Goal: Navigation & Orientation: Find specific page/section

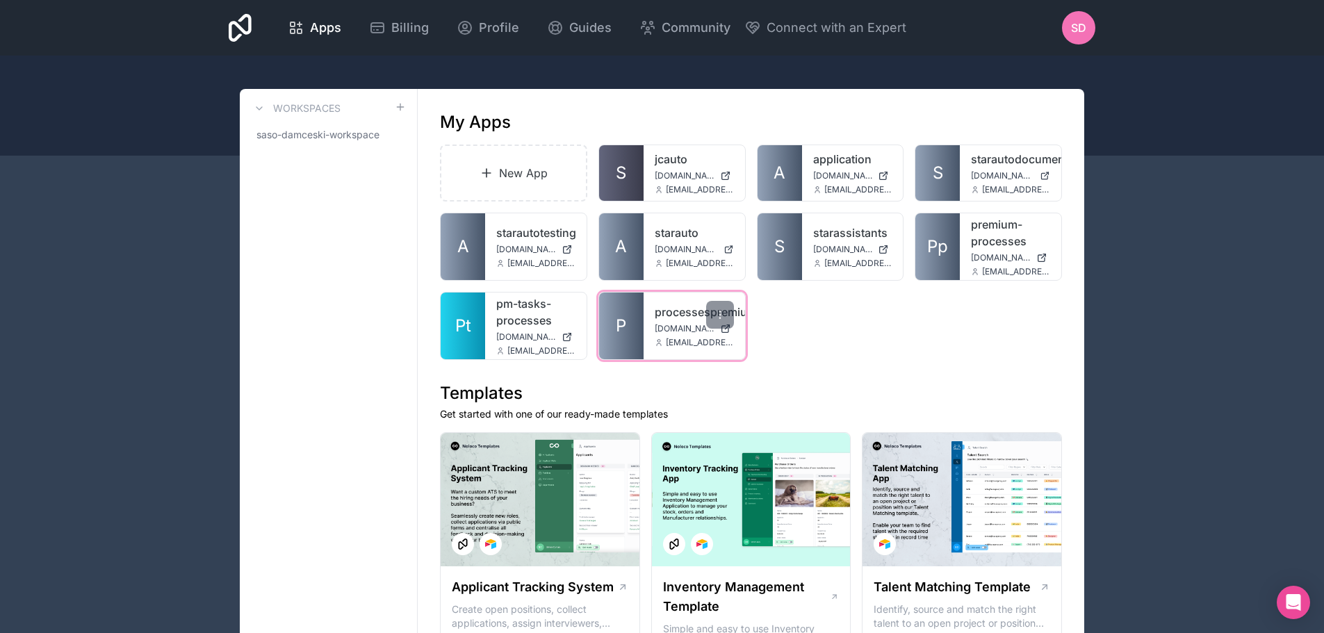
click at [677, 309] on link "processespremium" at bounding box center [694, 312] width 79 height 17
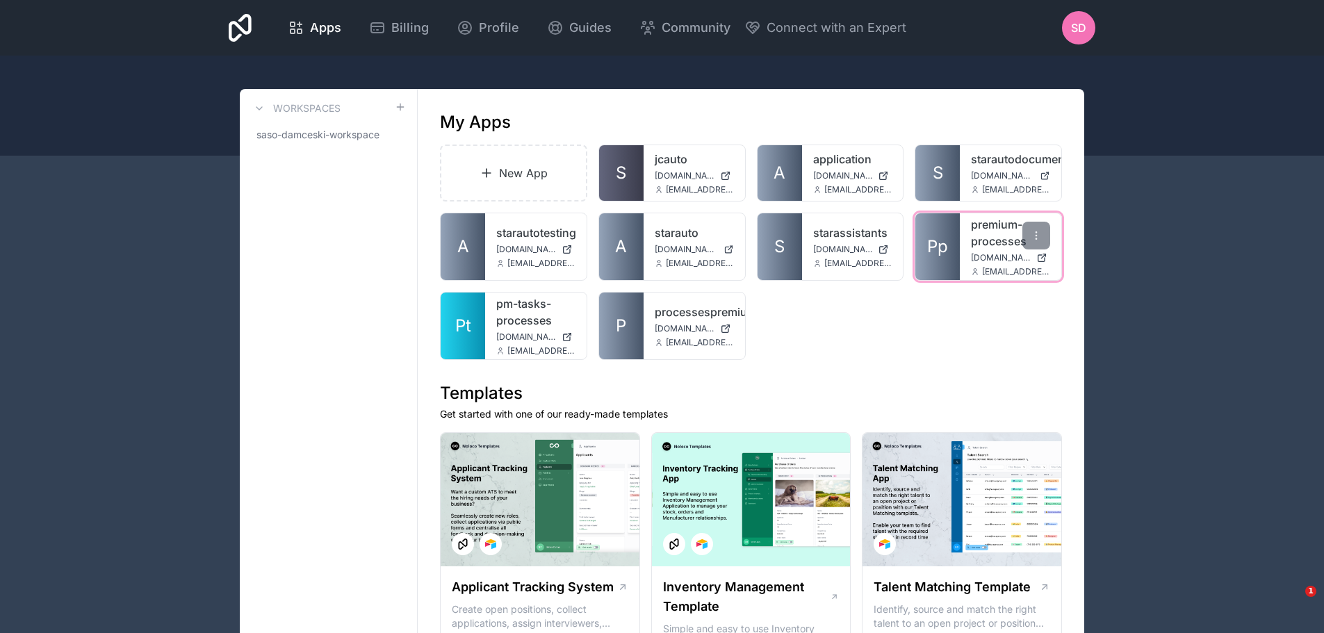
click at [992, 236] on link "premium-processes" at bounding box center [1010, 232] width 79 height 33
